Goal: Complete application form: Complete application form

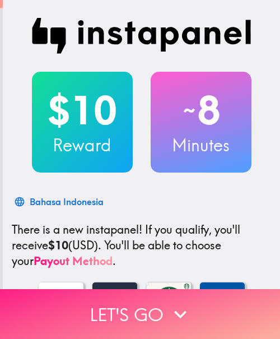
click at [104, 323] on button "Let's go" at bounding box center [140, 314] width 280 height 50
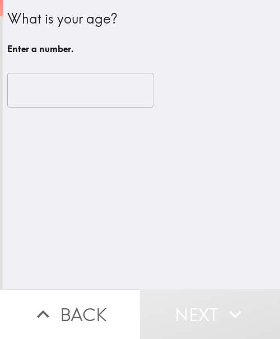
click at [46, 95] on input "number" at bounding box center [80, 90] width 146 height 35
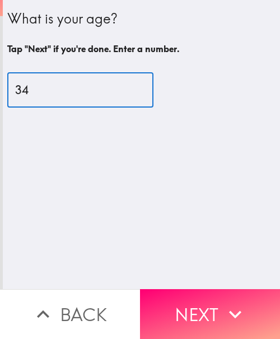
type input "34"
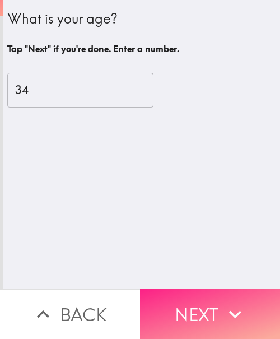
click at [142, 308] on button "Next" at bounding box center [210, 314] width 140 height 50
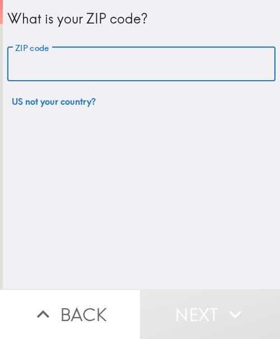
click at [98, 64] on input "ZIP code" at bounding box center [141, 64] width 268 height 35
paste input "33621"
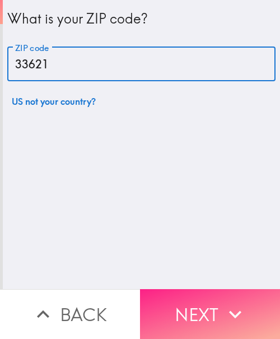
type input "33621"
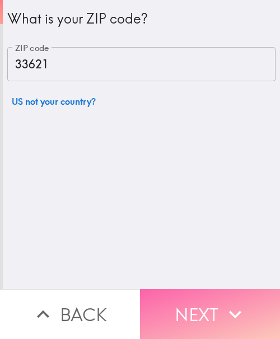
click at [192, 310] on button "Next" at bounding box center [210, 314] width 140 height 50
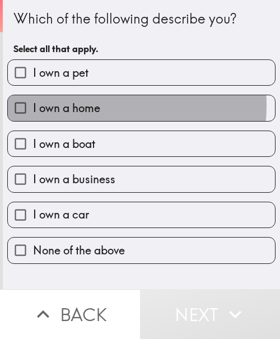
click at [83, 105] on span "I own a home" at bounding box center [66, 108] width 67 height 16
click at [33, 105] on input "I own a home" at bounding box center [20, 107] width 25 height 25
checkbox input "true"
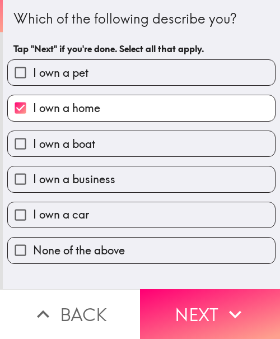
click at [94, 218] on label "I own a car" at bounding box center [141, 214] width 267 height 25
click at [33, 218] on input "I own a car" at bounding box center [20, 214] width 25 height 25
checkbox input "true"
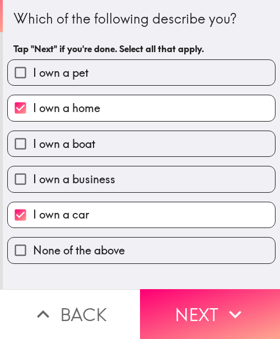
click at [95, 176] on span "I own a business" at bounding box center [74, 179] width 82 height 16
click at [33, 176] on input "I own a business" at bounding box center [20, 178] width 25 height 25
checkbox input "true"
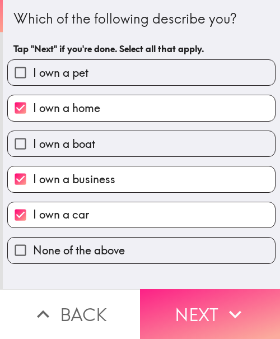
click at [208, 294] on button "Next" at bounding box center [210, 314] width 140 height 50
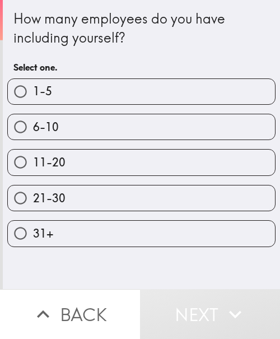
drag, startPoint x: 36, startPoint y: 102, endPoint x: 30, endPoint y: 103, distance: 5.6
click at [36, 102] on label "1-5" at bounding box center [141, 91] width 267 height 25
click at [33, 102] on input "1-5" at bounding box center [20, 91] width 25 height 25
radio input "true"
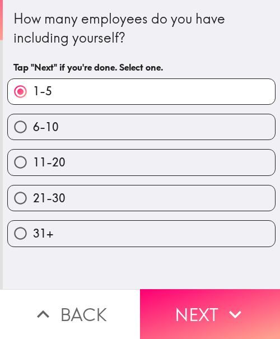
click at [95, 128] on label "6-10" at bounding box center [141, 126] width 267 height 25
click at [33, 128] on input "6-10" at bounding box center [20, 126] width 25 height 25
radio input "true"
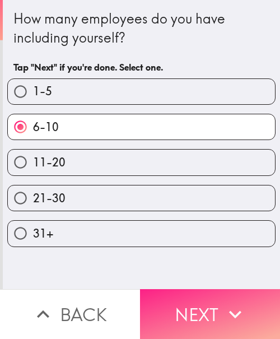
click at [197, 293] on button "Next" at bounding box center [210, 314] width 140 height 50
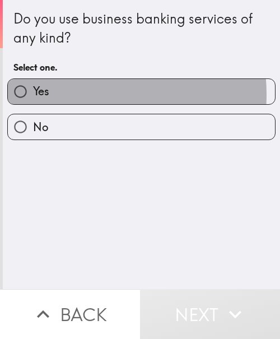
click at [78, 95] on label "Yes" at bounding box center [141, 91] width 267 height 25
click at [33, 95] on input "Yes" at bounding box center [20, 91] width 25 height 25
radio input "true"
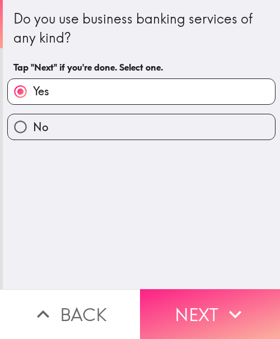
click at [211, 297] on button "Next" at bounding box center [210, 314] width 140 height 50
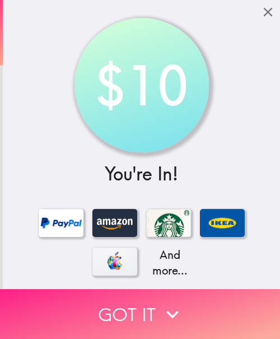
click at [183, 291] on button "Got it" at bounding box center [140, 314] width 280 height 50
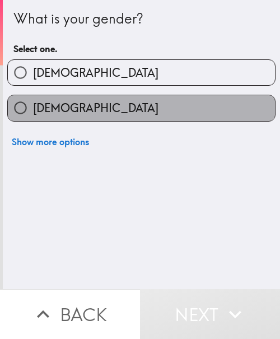
click at [165, 105] on label "[DEMOGRAPHIC_DATA]" at bounding box center [141, 107] width 267 height 25
click at [33, 105] on input "[DEMOGRAPHIC_DATA]" at bounding box center [20, 107] width 25 height 25
radio input "true"
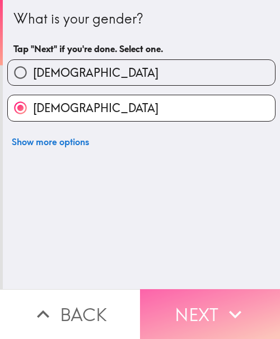
click at [193, 303] on button "Next" at bounding box center [210, 314] width 140 height 50
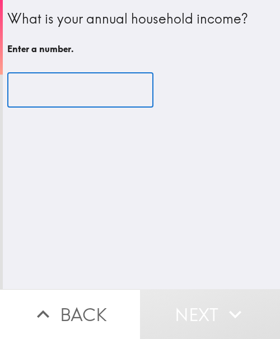
drag, startPoint x: 29, startPoint y: 97, endPoint x: 2, endPoint y: 101, distance: 27.2
click at [3, 101] on div "What is your annual household income? Enter a number. ​" at bounding box center [141, 60] width 277 height 121
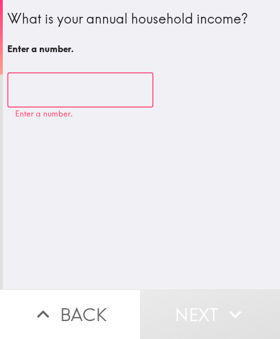
click at [52, 85] on input "number" at bounding box center [80, 90] width 146 height 35
paste input "600000"
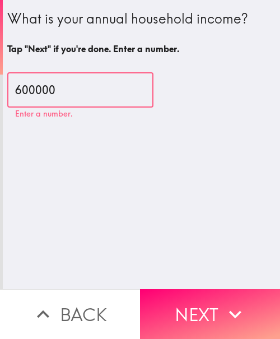
type input "600000"
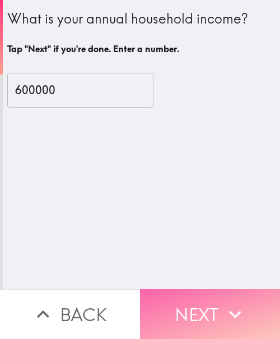
click at [192, 305] on button "Next" at bounding box center [210, 314] width 140 height 50
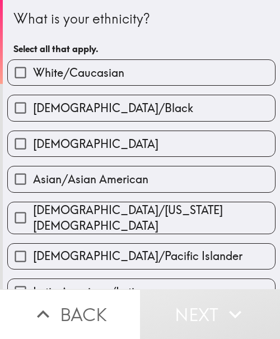
click at [50, 72] on span "White/Caucasian" at bounding box center [78, 73] width 91 height 16
click at [33, 72] on input "White/Caucasian" at bounding box center [20, 72] width 25 height 25
checkbox input "true"
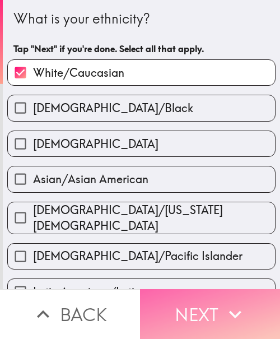
click at [211, 305] on button "Next" at bounding box center [210, 314] width 140 height 50
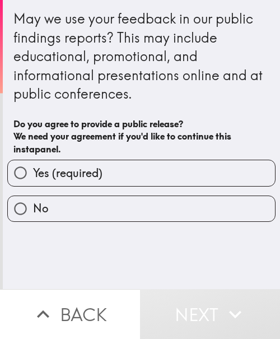
click at [92, 163] on label "Yes (required)" at bounding box center [141, 172] width 267 height 25
click at [33, 163] on input "Yes (required)" at bounding box center [20, 172] width 25 height 25
radio input "true"
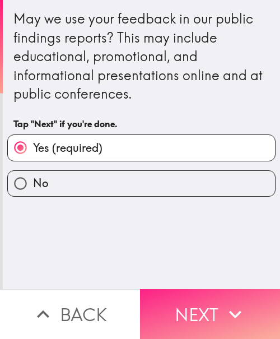
click at [229, 310] on icon "button" at bounding box center [235, 314] width 12 height 8
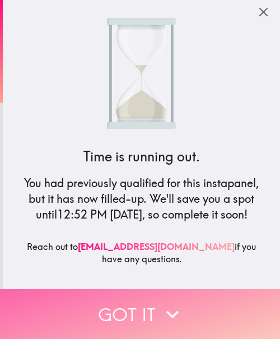
click at [160, 305] on icon "button" at bounding box center [172, 314] width 25 height 25
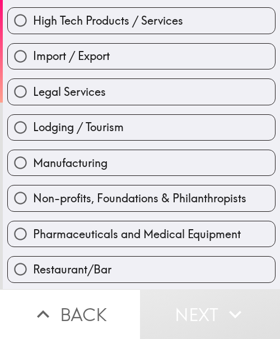
scroll to position [392, 0]
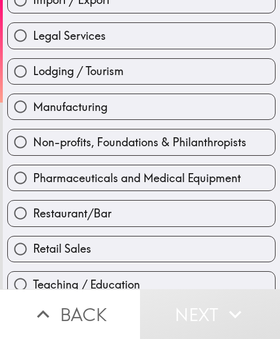
click at [84, 216] on span "Restaurant/Bar" at bounding box center [72, 214] width 78 height 16
click at [33, 216] on input "Restaurant/Bar" at bounding box center [20, 213] width 25 height 25
radio input "true"
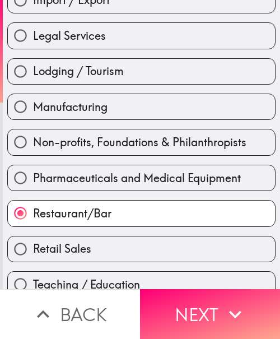
scroll to position [481, 0]
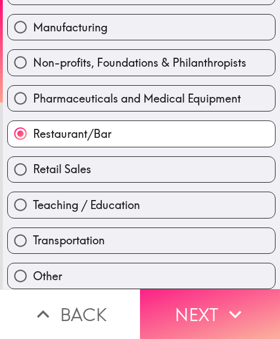
click at [203, 307] on button "Next" at bounding box center [210, 314] width 140 height 50
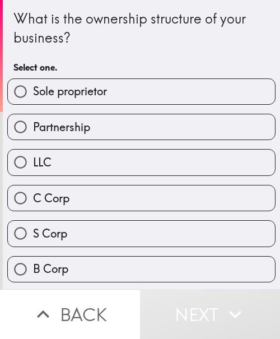
click at [64, 76] on div "Sole proprietor" at bounding box center [136, 86] width 277 height 35
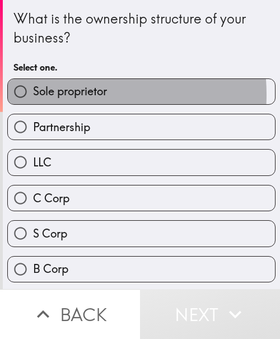
click at [68, 95] on span "Sole proprietor" at bounding box center [70, 92] width 74 height 16
click at [33, 95] on input "Sole proprietor" at bounding box center [20, 91] width 25 height 25
radio input "true"
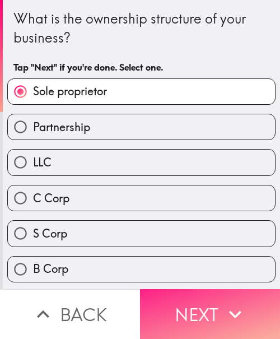
click at [188, 295] on button "Next" at bounding box center [210, 314] width 140 height 50
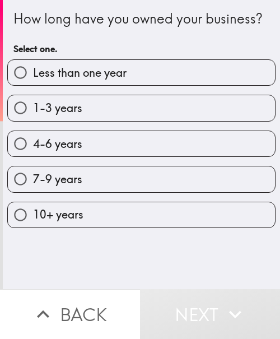
click at [99, 192] on label "7-9 years" at bounding box center [141, 178] width 267 height 25
click at [33, 192] on input "7-9 years" at bounding box center [20, 178] width 25 height 25
radio input "true"
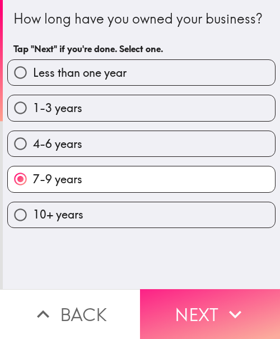
click at [176, 302] on button "Next" at bounding box center [210, 314] width 140 height 50
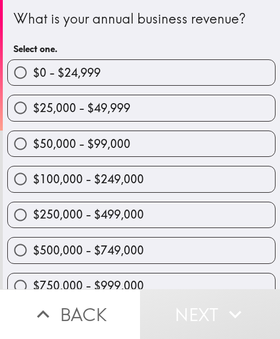
click at [213, 216] on label "$250,000 - $499,000" at bounding box center [141, 214] width 267 height 25
click at [33, 216] on input "$250,000 - $499,000" at bounding box center [20, 214] width 25 height 25
radio input "true"
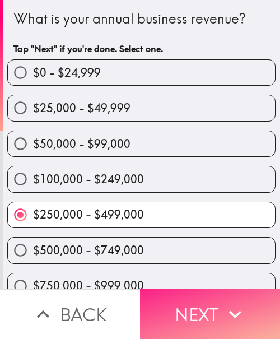
click at [207, 295] on button "Next" at bounding box center [210, 314] width 140 height 50
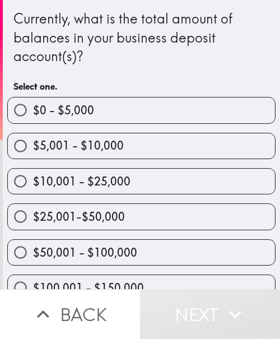
scroll to position [164, 0]
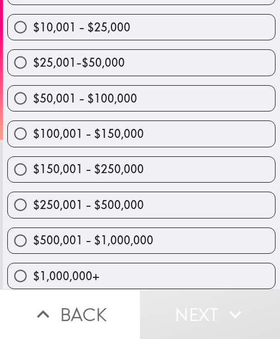
click at [128, 161] on span "$150,001 - $250,000" at bounding box center [88, 169] width 111 height 16
click at [33, 157] on input "$150,001 - $250,000" at bounding box center [20, 169] width 25 height 25
radio input "true"
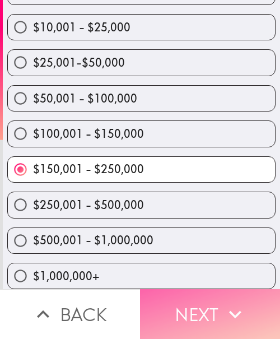
drag, startPoint x: 200, startPoint y: 305, endPoint x: 198, endPoint y: 322, distance: 17.0
click at [200, 305] on button "Next" at bounding box center [210, 314] width 140 height 50
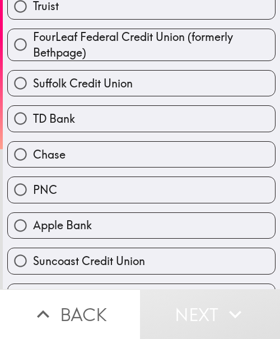
scroll to position [48, 0]
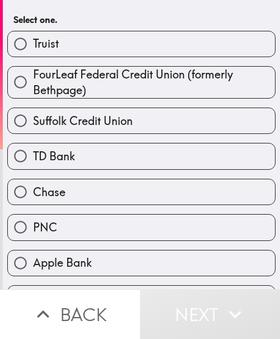
click at [68, 206] on div "PNC" at bounding box center [136, 222] width 277 height 35
click at [58, 196] on span "Chase" at bounding box center [49, 192] width 33 height 16
click at [33, 196] on input "Chase" at bounding box center [20, 191] width 25 height 25
radio input "true"
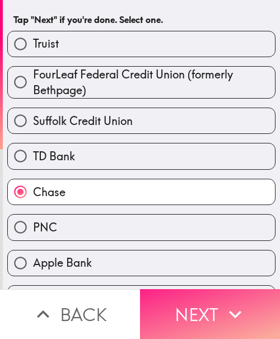
click at [188, 314] on button "Next" at bounding box center [210, 314] width 140 height 50
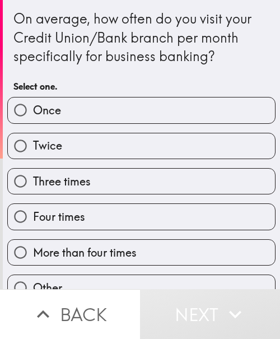
drag, startPoint x: 61, startPoint y: 110, endPoint x: 18, endPoint y: 118, distance: 42.8
click at [58, 110] on label "Once" at bounding box center [141, 110] width 267 height 25
click at [33, 110] on input "Once" at bounding box center [20, 110] width 25 height 25
radio input "true"
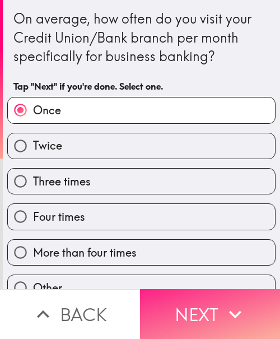
click at [182, 303] on button "Next" at bounding box center [210, 314] width 140 height 50
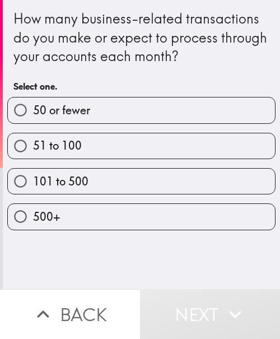
click at [115, 180] on label "101 to 500" at bounding box center [141, 181] width 267 height 25
click at [33, 180] on input "101 to 500" at bounding box center [20, 181] width 25 height 25
radio input "true"
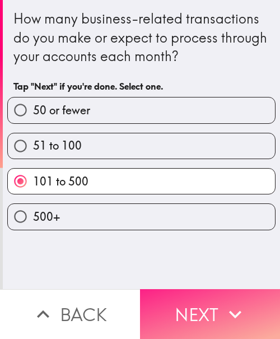
click at [188, 301] on button "Next" at bounding box center [210, 314] width 140 height 50
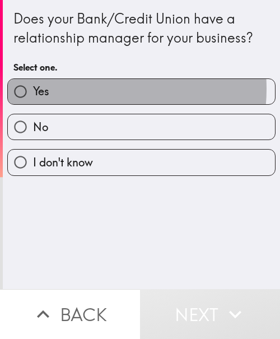
click at [87, 89] on label "Yes" at bounding box center [141, 91] width 267 height 25
click at [33, 89] on input "Yes" at bounding box center [20, 91] width 25 height 25
radio input "true"
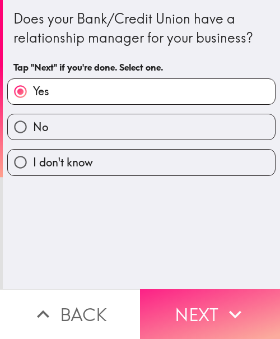
drag, startPoint x: 184, startPoint y: 301, endPoint x: 176, endPoint y: 299, distance: 8.6
click at [184, 301] on button "Next" at bounding box center [210, 314] width 140 height 50
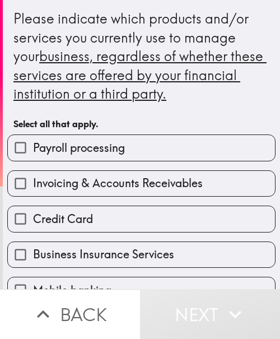
click at [75, 152] on span "Payroll processing" at bounding box center [79, 148] width 92 height 16
click at [33, 152] on input "Payroll processing" at bounding box center [20, 147] width 25 height 25
checkbox input "true"
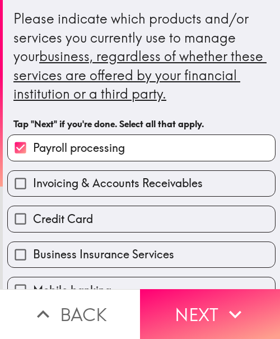
click at [77, 180] on span "Invoicing & Accounts Receivables" at bounding box center [118, 183] width 170 height 16
click at [33, 180] on input "Invoicing & Accounts Receivables" at bounding box center [20, 183] width 25 height 25
checkbox input "true"
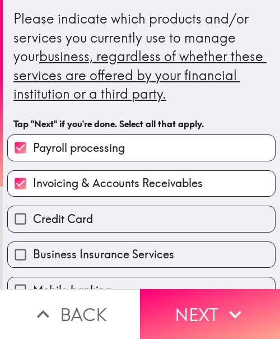
scroll to position [112, 0]
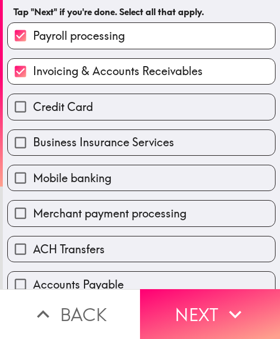
click at [60, 138] on span "Business Insurance Services" at bounding box center [103, 142] width 141 height 16
click at [33, 138] on input "Business Insurance Services" at bounding box center [20, 142] width 25 height 25
checkbox input "true"
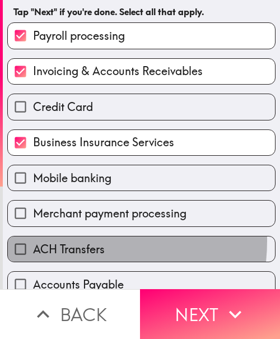
click at [67, 242] on span "ACH Transfers" at bounding box center [69, 250] width 72 height 16
click at [33, 241] on input "ACH Transfers" at bounding box center [20, 248] width 25 height 25
checkbox input "true"
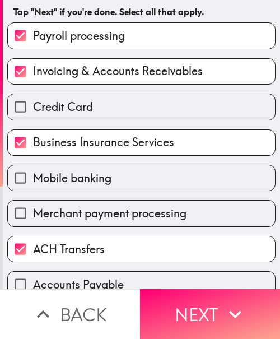
scroll to position [224, 0]
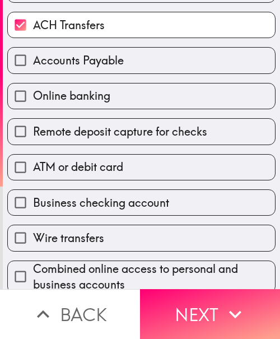
click at [71, 207] on span "Business checking account" at bounding box center [101, 203] width 136 height 16
click at [33, 207] on input "Business checking account" at bounding box center [20, 202] width 25 height 25
checkbox input "true"
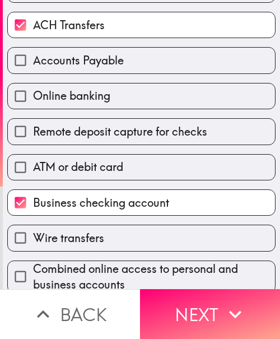
scroll to position [421, 0]
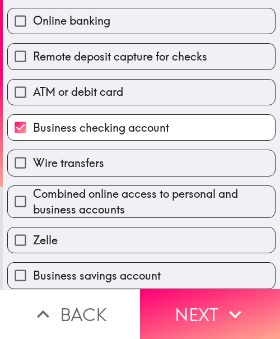
click at [55, 268] on span "Business savings account" at bounding box center [97, 276] width 128 height 16
click at [33, 268] on input "Business savings account" at bounding box center [20, 275] width 25 height 25
checkbox input "true"
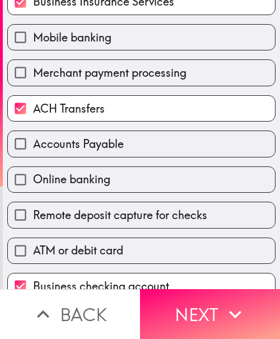
scroll to position [85, 0]
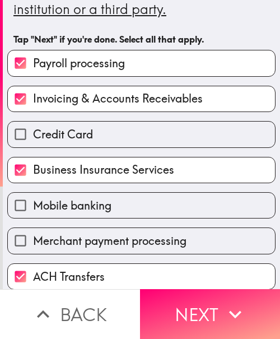
drag, startPoint x: 232, startPoint y: 296, endPoint x: 233, endPoint y: 258, distance: 37.6
click at [232, 302] on icon "button" at bounding box center [235, 314] width 25 height 25
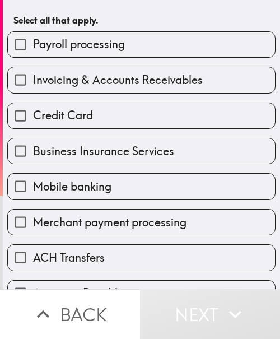
scroll to position [141, 0]
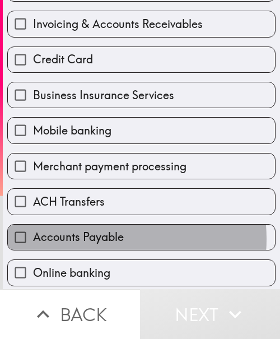
click at [97, 239] on span "Accounts Payable" at bounding box center [78, 237] width 91 height 16
click at [33, 239] on input "Accounts Payable" at bounding box center [20, 237] width 25 height 25
checkbox input "true"
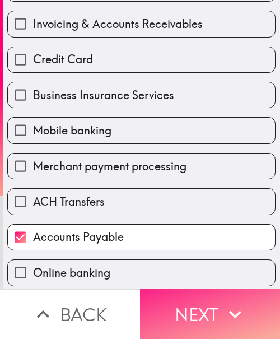
click at [214, 309] on button "Next" at bounding box center [210, 314] width 140 height 50
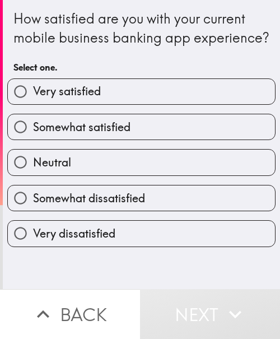
click at [51, 98] on label "Very satisfied" at bounding box center [141, 91] width 267 height 25
click at [33, 98] on input "Very satisfied" at bounding box center [20, 91] width 25 height 25
radio input "true"
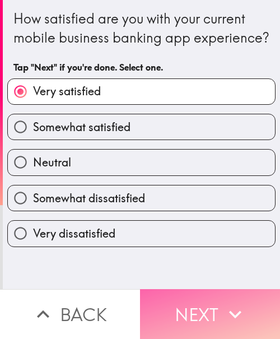
click at [196, 318] on button "Next" at bounding box center [210, 314] width 140 height 50
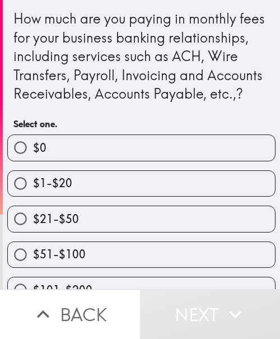
scroll to position [56, 0]
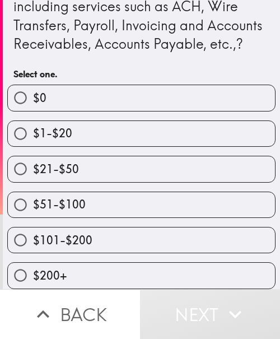
drag, startPoint x: 77, startPoint y: 216, endPoint x: 7, endPoint y: 234, distance: 73.0
click at [77, 212] on span "$51-$100" at bounding box center [59, 205] width 53 height 16
click at [33, 216] on input "$51-$100" at bounding box center [20, 204] width 25 height 25
radio input "true"
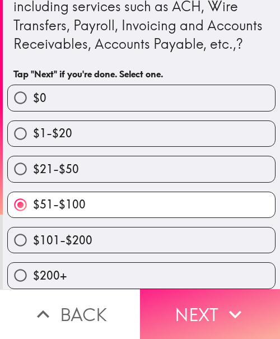
click at [235, 310] on icon "button" at bounding box center [235, 314] width 25 height 25
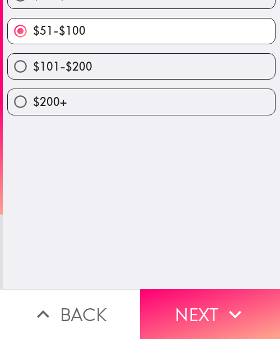
scroll to position [0, 0]
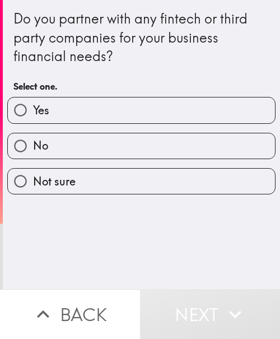
click at [106, 113] on label "Yes" at bounding box center [141, 110] width 267 height 25
click at [33, 113] on input "Yes" at bounding box center [20, 110] width 25 height 25
radio input "true"
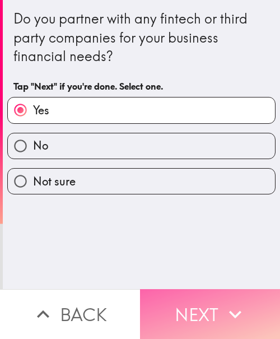
click at [228, 311] on icon "button" at bounding box center [235, 314] width 25 height 25
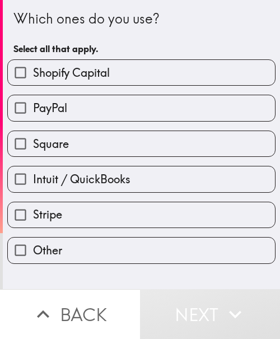
drag, startPoint x: 61, startPoint y: 113, endPoint x: 69, endPoint y: 146, distance: 34.8
click at [61, 113] on span "PayPal" at bounding box center [50, 108] width 34 height 16
click at [33, 113] on input "PayPal" at bounding box center [20, 107] width 25 height 25
checkbox input "true"
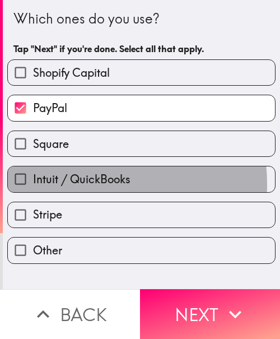
click at [60, 184] on span "Intuit / QuickBooks" at bounding box center [82, 179] width 98 height 16
click at [33, 184] on input "Intuit / QuickBooks" at bounding box center [20, 178] width 25 height 25
checkbox input "true"
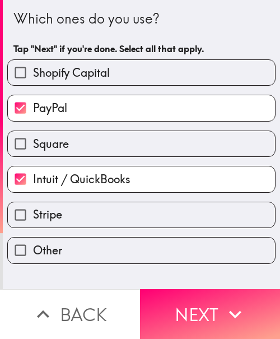
drag, startPoint x: 169, startPoint y: 299, endPoint x: 132, endPoint y: 279, distance: 42.1
click at [169, 299] on button "Next" at bounding box center [210, 314] width 140 height 50
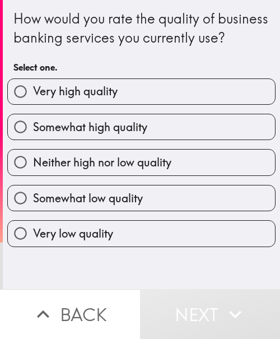
click at [59, 135] on span "Somewhat high quality" at bounding box center [90, 127] width 114 height 16
click at [33, 140] on input "Somewhat high quality" at bounding box center [20, 126] width 25 height 25
radio input "true"
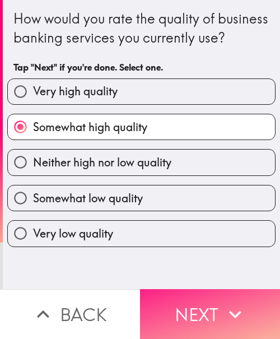
click at [140, 296] on button "Next" at bounding box center [210, 314] width 140 height 50
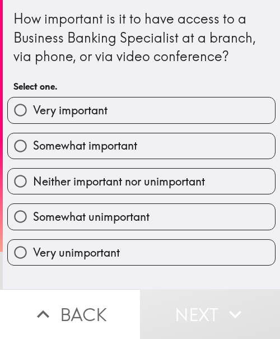
drag, startPoint x: 89, startPoint y: 109, endPoint x: 71, endPoint y: 112, distance: 18.2
click at [87, 109] on span "Very important" at bounding box center [70, 111] width 75 height 16
click at [33, 109] on input "Very important" at bounding box center [20, 110] width 25 height 25
radio input "true"
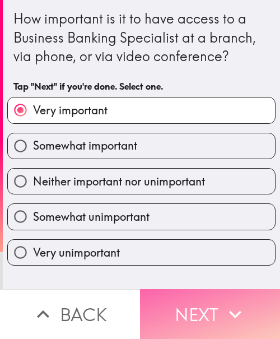
click at [188, 291] on button "Next" at bounding box center [210, 314] width 140 height 50
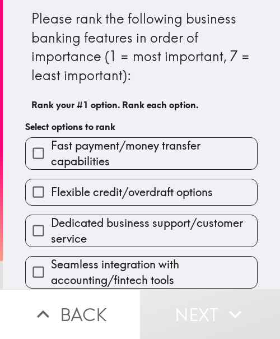
click at [145, 206] on div "Dedicated business support/customer service" at bounding box center [137, 226] width 242 height 41
click at [147, 225] on span "Dedicated business support/customer service" at bounding box center [154, 230] width 206 height 31
click at [51, 225] on input "Dedicated business support/customer service" at bounding box center [38, 230] width 25 height 25
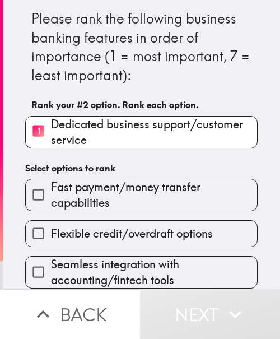
click at [141, 233] on span "Flexible credit/overdraft options" at bounding box center [132, 234] width 162 height 16
click at [51, 233] on input "Flexible credit/overdraft options" at bounding box center [38, 233] width 25 height 25
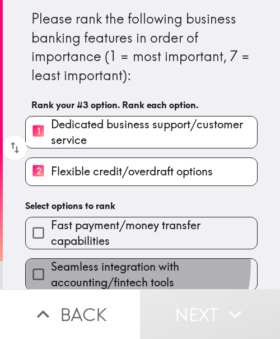
click at [124, 265] on span "Seamless integration with accounting/fintech tools" at bounding box center [154, 274] width 206 height 31
click at [51, 265] on input "Seamless integration with accounting/fintech tools" at bounding box center [38, 274] width 25 height 25
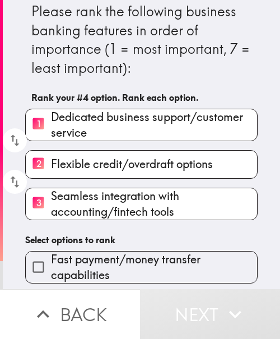
scroll to position [118, 0]
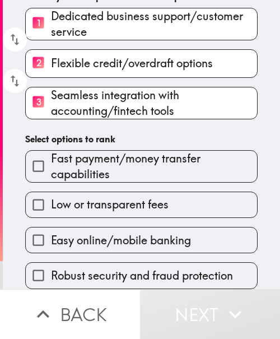
click at [133, 233] on span "Easy online/mobile banking" at bounding box center [121, 241] width 140 height 16
click at [51, 229] on input "Easy online/mobile banking" at bounding box center [38, 240] width 25 height 25
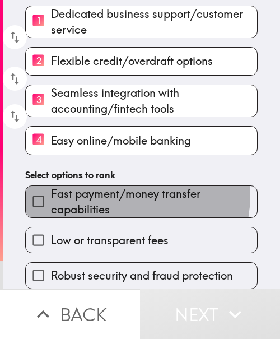
click at [114, 188] on span "Fast payment/money transfer capabilities" at bounding box center [154, 201] width 206 height 31
click at [51, 189] on input "Fast payment/money transfer capabilities" at bounding box center [38, 201] width 25 height 25
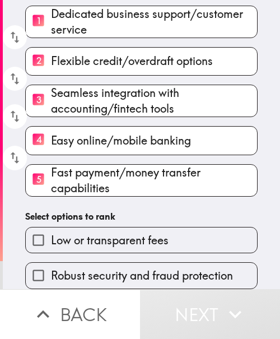
click at [109, 253] on div "Robust security and fraud protection" at bounding box center [137, 270] width 242 height 35
click at [104, 240] on span "Low or transparent fees" at bounding box center [110, 241] width 118 height 16
click at [51, 240] on input "Low or transparent fees" at bounding box center [38, 240] width 25 height 25
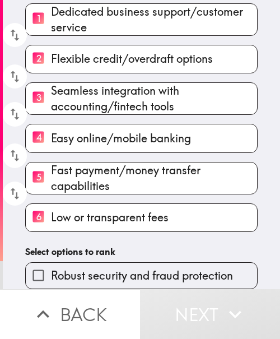
click at [85, 268] on span "Robust security and fraud protection" at bounding box center [142, 276] width 182 height 16
click at [51, 267] on input "Robust security and fraud protection" at bounding box center [38, 275] width 25 height 25
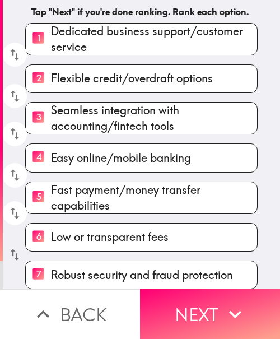
scroll to position [115, 0]
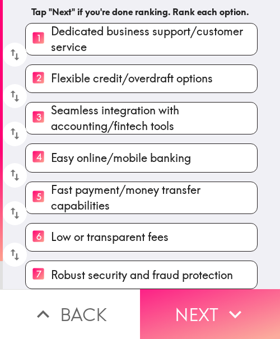
click at [196, 303] on button "Next" at bounding box center [210, 314] width 140 height 50
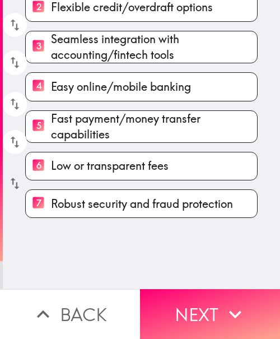
scroll to position [4, 0]
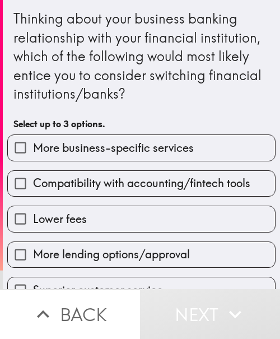
scroll to position [112, 0]
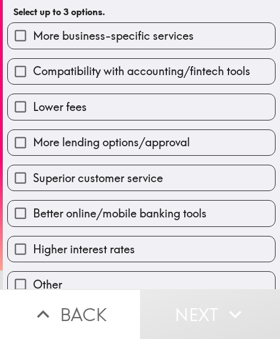
drag, startPoint x: 84, startPoint y: 80, endPoint x: 86, endPoint y: 98, distance: 18.2
click at [84, 80] on label "Compatibility with accounting/fintech tools" at bounding box center [141, 71] width 267 height 25
click at [33, 80] on input "Compatibility with accounting/fintech tools" at bounding box center [20, 71] width 25 height 25
checkbox input "true"
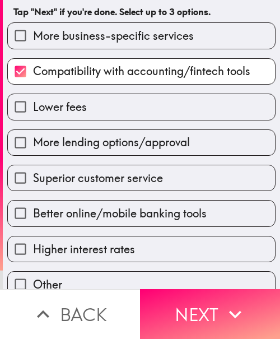
click at [85, 110] on label "Lower fees" at bounding box center [141, 106] width 267 height 25
click at [33, 110] on input "Lower fees" at bounding box center [20, 106] width 25 height 25
checkbox input "true"
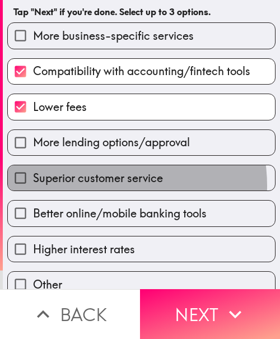
click at [101, 189] on label "Superior customer service" at bounding box center [141, 177] width 267 height 25
click at [33, 189] on input "Superior customer service" at bounding box center [20, 177] width 25 height 25
checkbox input "true"
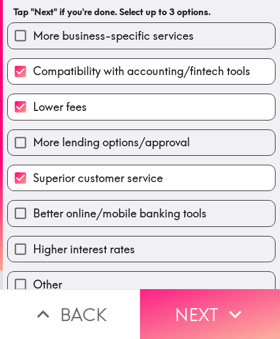
click at [203, 310] on button "Next" at bounding box center [210, 314] width 140 height 50
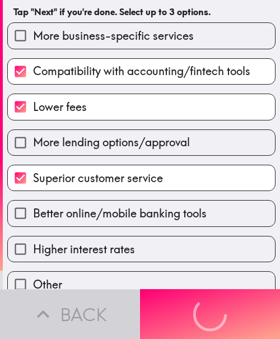
scroll to position [0, 0]
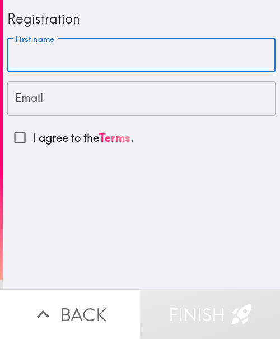
drag, startPoint x: 184, startPoint y: 43, endPoint x: 142, endPoint y: 53, distance: 43.1
click at [184, 43] on input "First name" at bounding box center [141, 55] width 268 height 35
paste input "[PERSON_NAME]"
type input "[PERSON_NAME]"
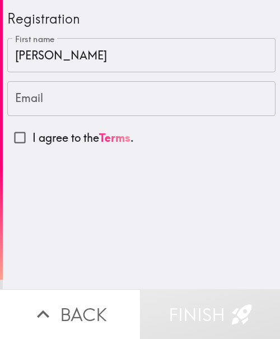
click at [39, 102] on input "Email" at bounding box center [141, 98] width 268 height 35
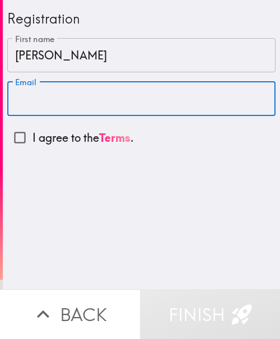
paste input "[EMAIL_ADDRESS][DOMAIN_NAME]"
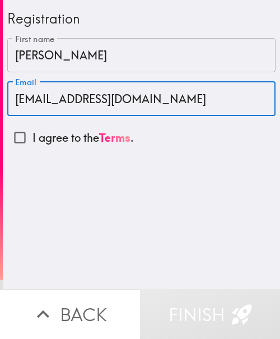
type input "[EMAIL_ADDRESS][DOMAIN_NAME]"
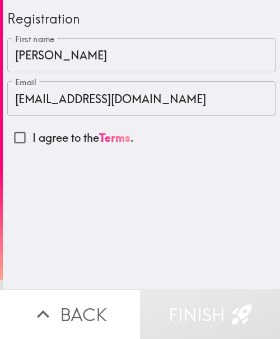
click at [25, 138] on input "I agree to the Terms ." at bounding box center [19, 137] width 25 height 25
checkbox input "true"
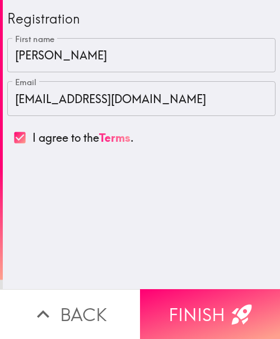
click at [61, 62] on input "[PERSON_NAME]" at bounding box center [141, 55] width 268 height 35
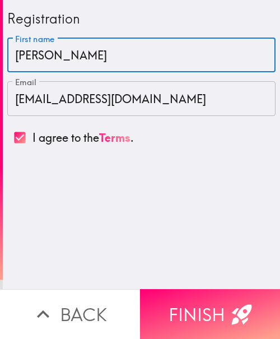
type input "[PERSON_NAME]"
drag, startPoint x: 221, startPoint y: 302, endPoint x: 238, endPoint y: 299, distance: 17.0
click at [221, 302] on button "Finish" at bounding box center [210, 314] width 140 height 50
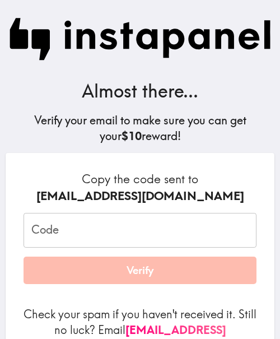
drag, startPoint x: 168, startPoint y: 237, endPoint x: 157, endPoint y: 233, distance: 11.3
click at [168, 237] on input "Code" at bounding box center [140, 230] width 233 height 35
paste input "RPk_8yB_A8h"
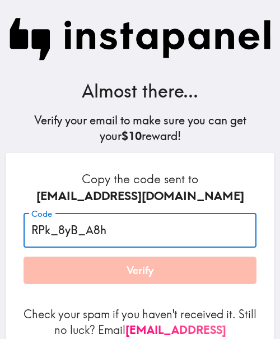
type input "RPk_8yB_A8h"
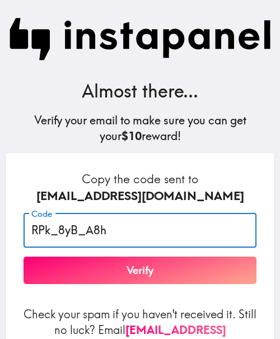
click at [134, 178] on h6 "Copy the code sent to [EMAIL_ADDRESS][DOMAIN_NAME]" at bounding box center [140, 187] width 233 height 33
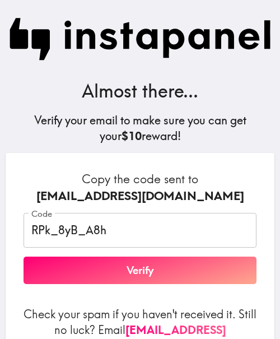
scroll to position [92, 0]
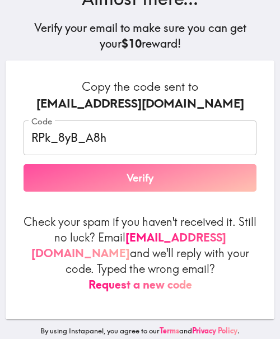
click at [128, 183] on button "Verify" at bounding box center [140, 178] width 233 height 28
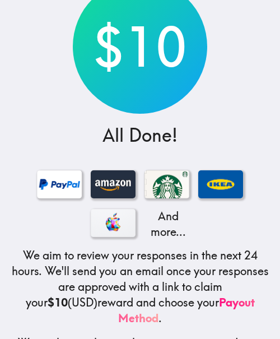
click at [96, 277] on h5 "We aim to review your responses in the next 24 hours. We'll send you an email o…" at bounding box center [140, 287] width 262 height 78
